Goal: Transaction & Acquisition: Download file/media

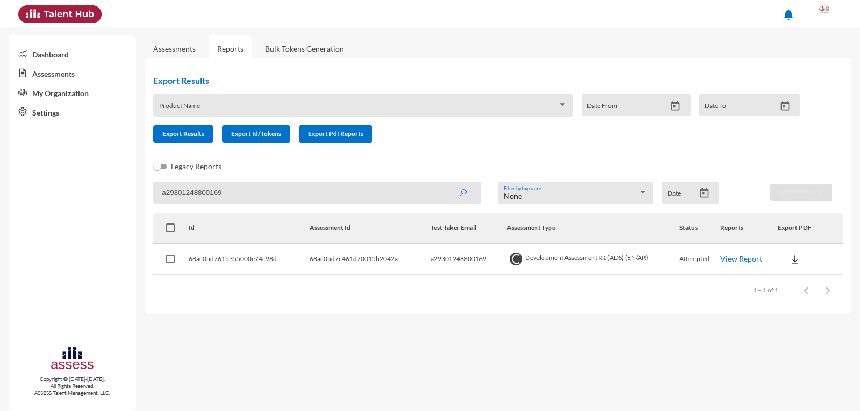
click at [208, 194] on input "a29301248800169" at bounding box center [316, 193] width 327 height 22
paste input "[EMAIL_ADDRESS][DOMAIN_NAME]"
click at [446, 183] on button "submit" at bounding box center [463, 192] width 34 height 19
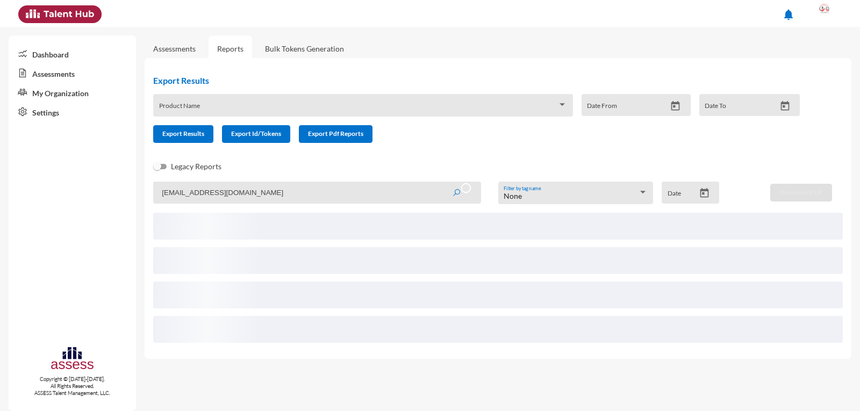
type input "[EMAIL_ADDRESS][DOMAIN_NAME]"
click at [444, 183] on button "submit" at bounding box center [462, 192] width 37 height 19
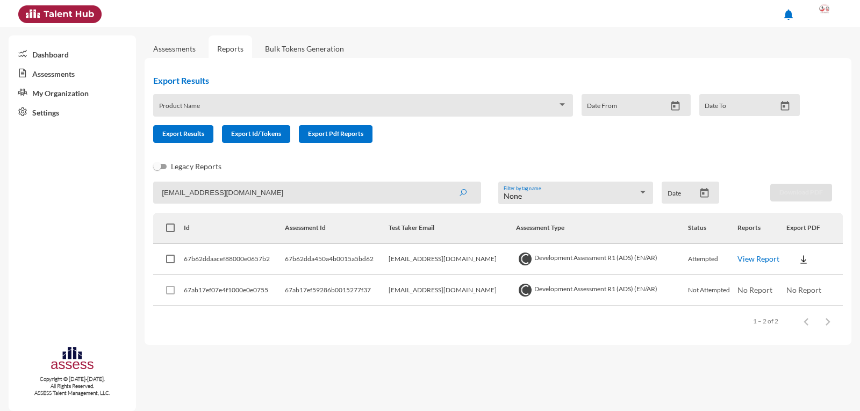
click at [799, 258] on img at bounding box center [804, 259] width 11 height 11
click at [809, 282] on button "OCM / EN" at bounding box center [821, 279] width 79 height 20
click at [800, 266] on button at bounding box center [804, 259] width 34 height 19
click at [820, 316] on button "Personality / EN" at bounding box center [821, 320] width 79 height 20
click at [360, 8] on div "notifications" at bounding box center [430, 13] width 835 height 27
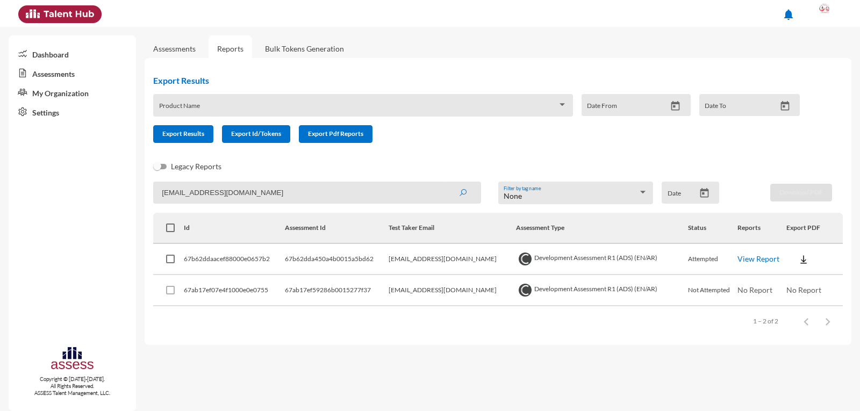
click at [792, 259] on button at bounding box center [804, 259] width 34 height 19
click at [815, 273] on button "OCM / EN" at bounding box center [821, 279] width 79 height 20
click at [810, 262] on button at bounding box center [804, 259] width 34 height 19
click at [822, 326] on button "Personality / EN" at bounding box center [821, 320] width 79 height 20
